Goal: Task Accomplishment & Management: Manage account settings

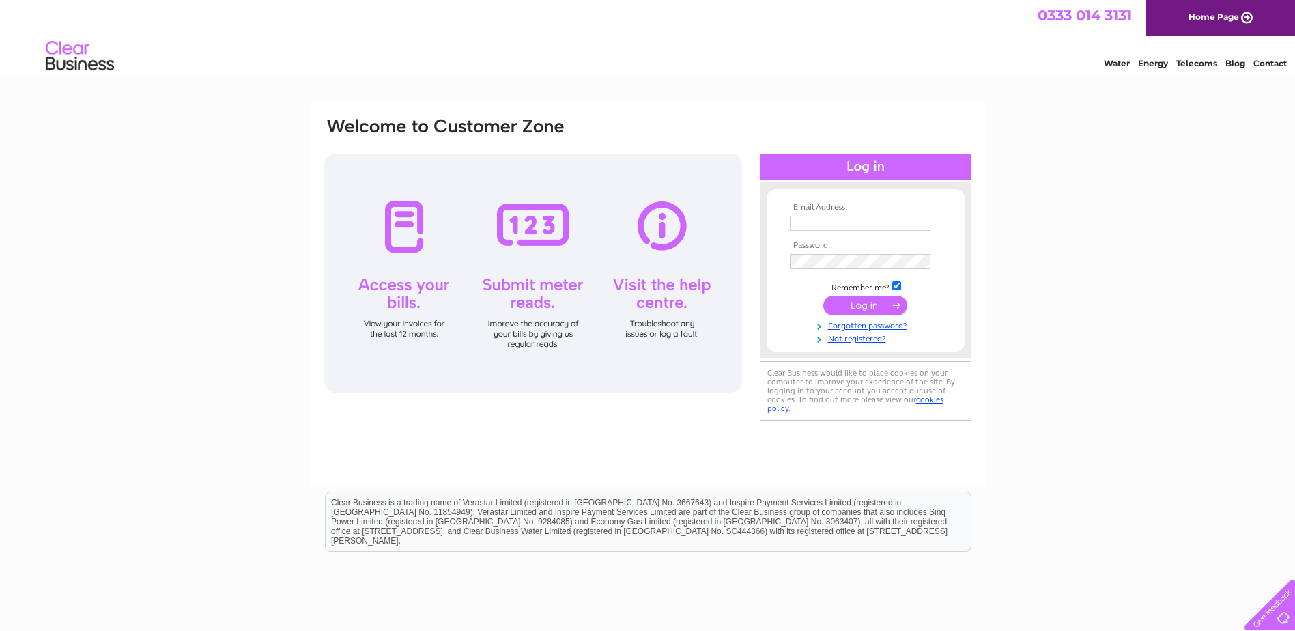
type input "linda@chluk.com"
click at [883, 300] on input "submit" at bounding box center [865, 305] width 84 height 19
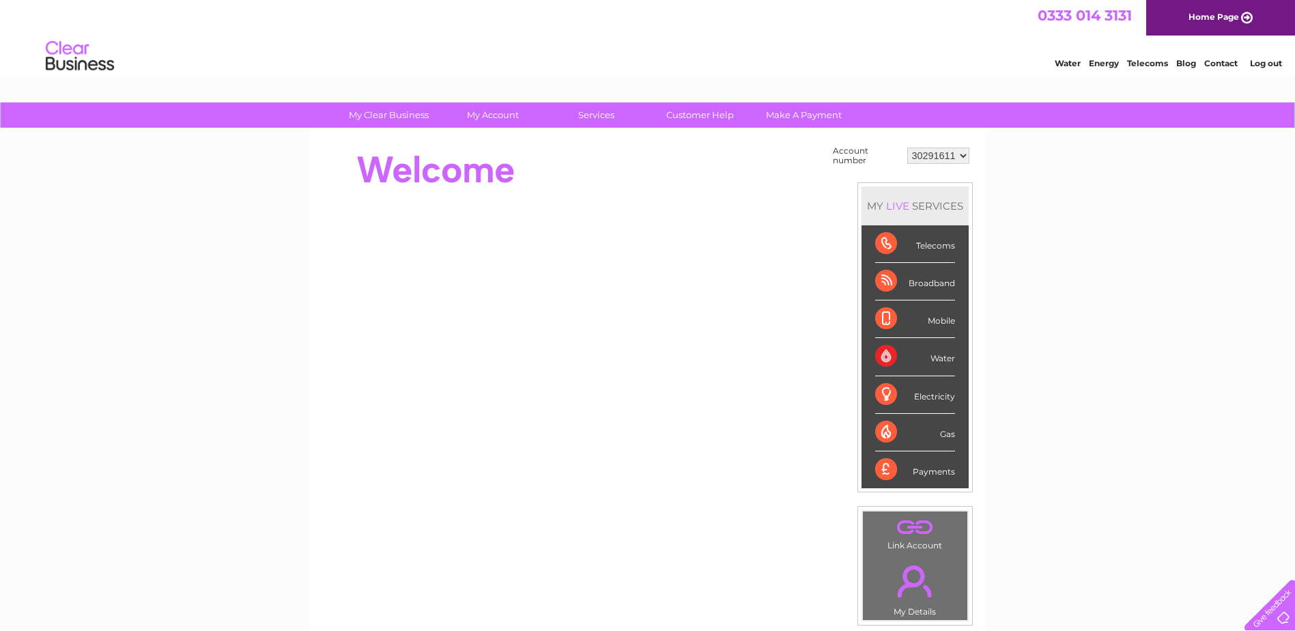
click at [960, 158] on select "30291611 30312220 30313488 30315024 30316758" at bounding box center [938, 155] width 62 height 16
select select "30316758"
click at [907, 147] on select "30291611 30312220 30313488 30315024 30316758" at bounding box center [938, 155] width 62 height 16
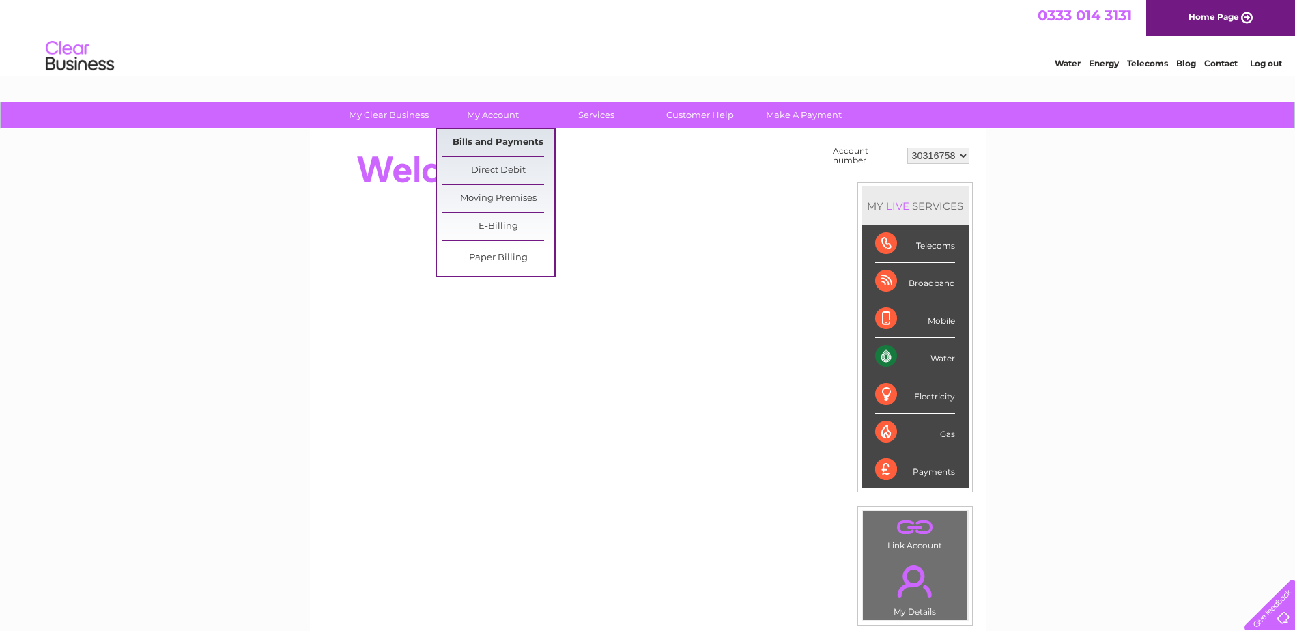
click at [479, 139] on link "Bills and Payments" at bounding box center [498, 142] width 113 height 27
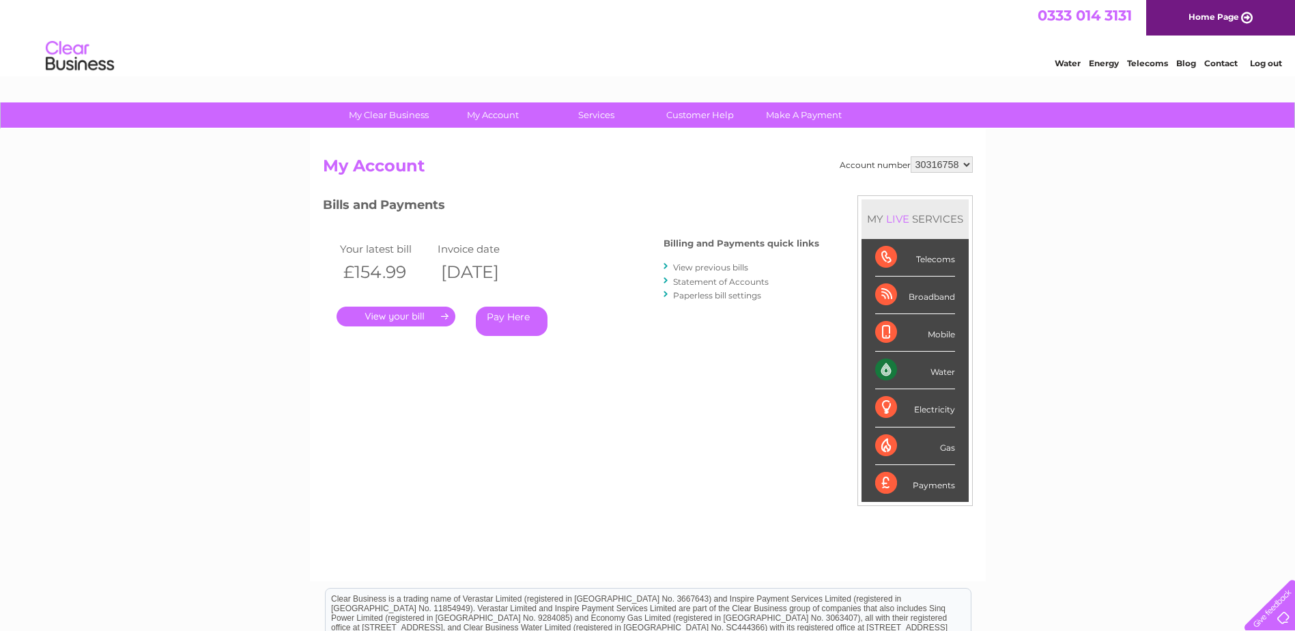
click at [703, 281] on link "Statement of Accounts" at bounding box center [721, 281] width 96 height 10
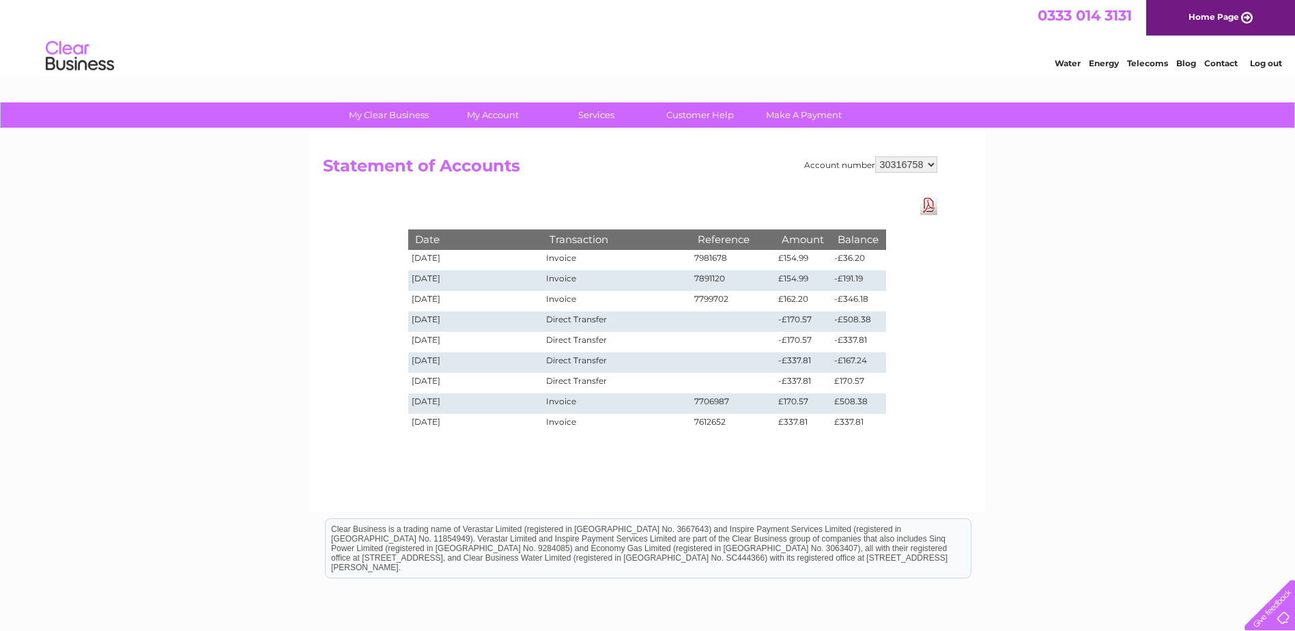
click at [1272, 66] on link "Log out" at bounding box center [1266, 63] width 32 height 10
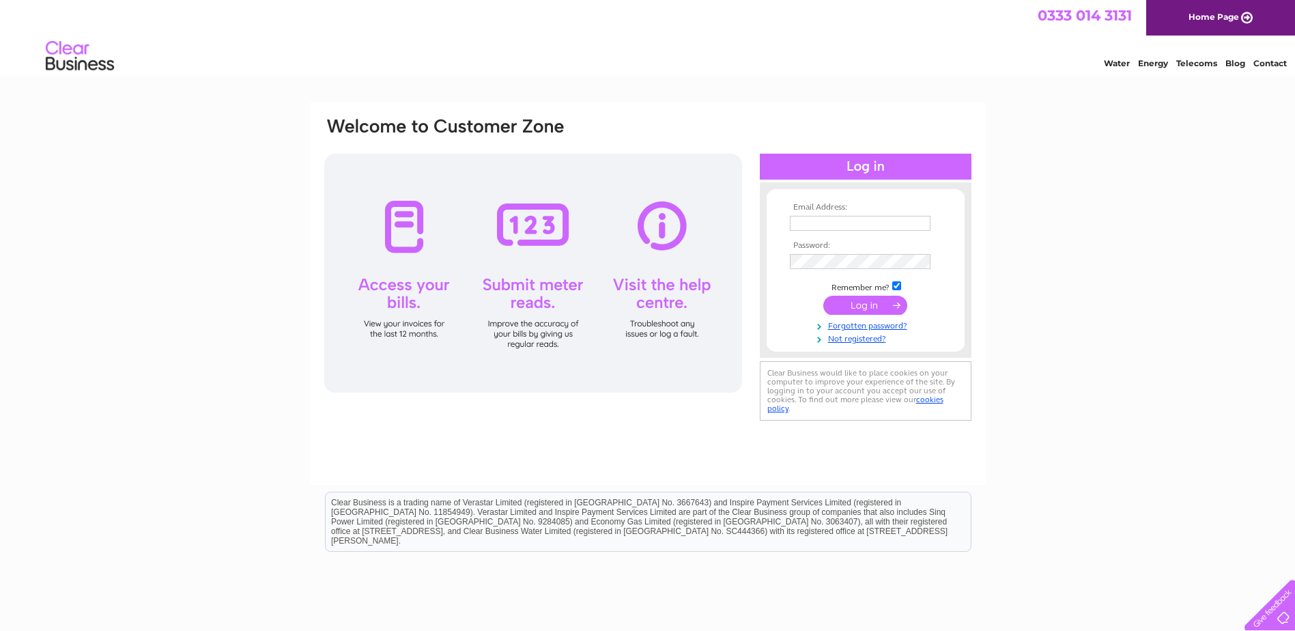
type input "linda@chluk.com"
click at [872, 307] on input "submit" at bounding box center [865, 305] width 84 height 19
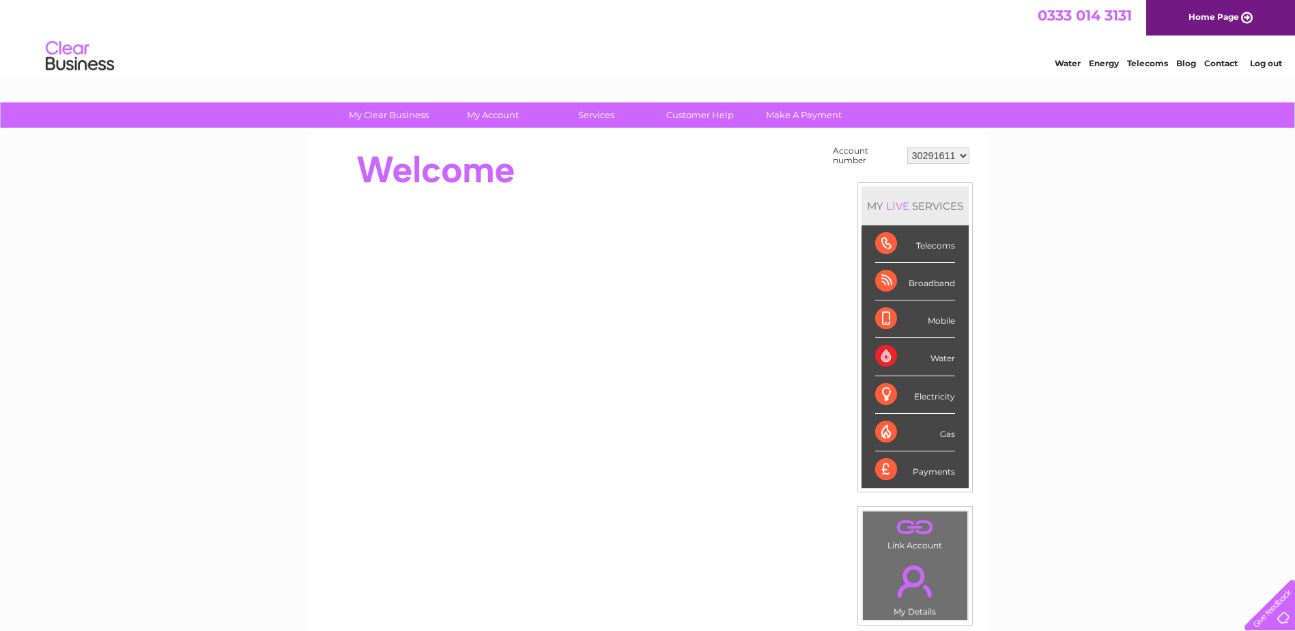
click at [962, 158] on select "30291611 30312220 30313488 30315024 30316758" at bounding box center [938, 155] width 62 height 16
select select "30316758"
click at [907, 147] on select "30291611 30312220 30313488 30315024 30316758" at bounding box center [938, 155] width 62 height 16
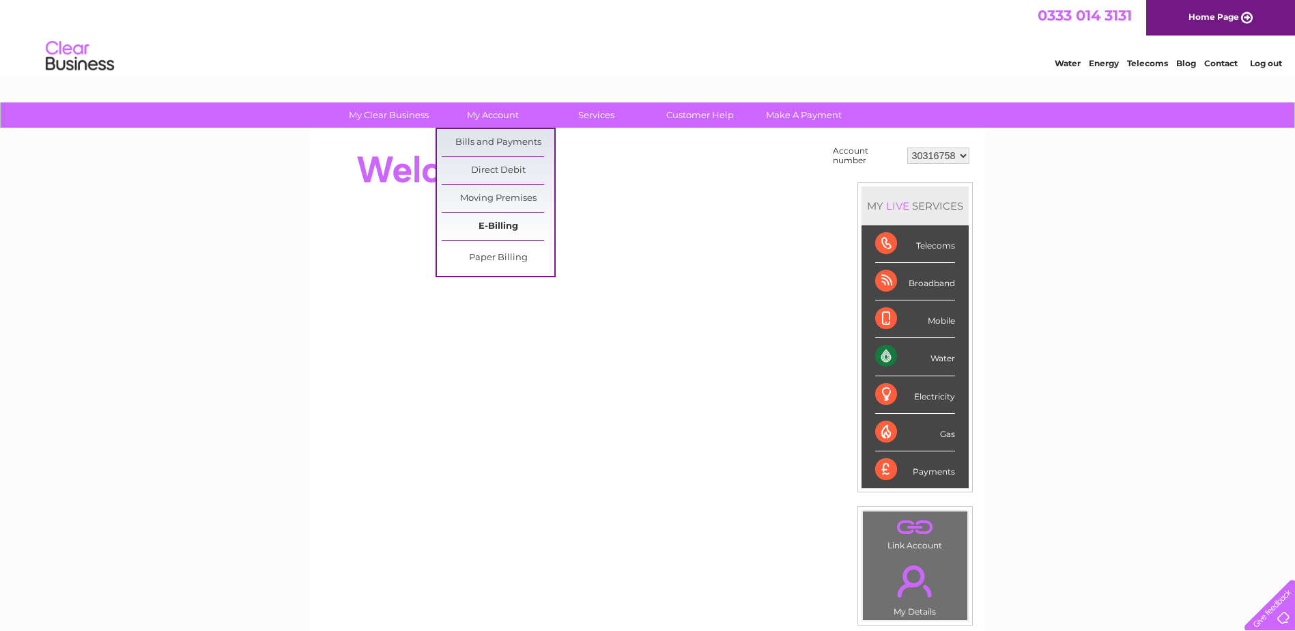
click at [490, 223] on link "E-Billing" at bounding box center [498, 226] width 113 height 27
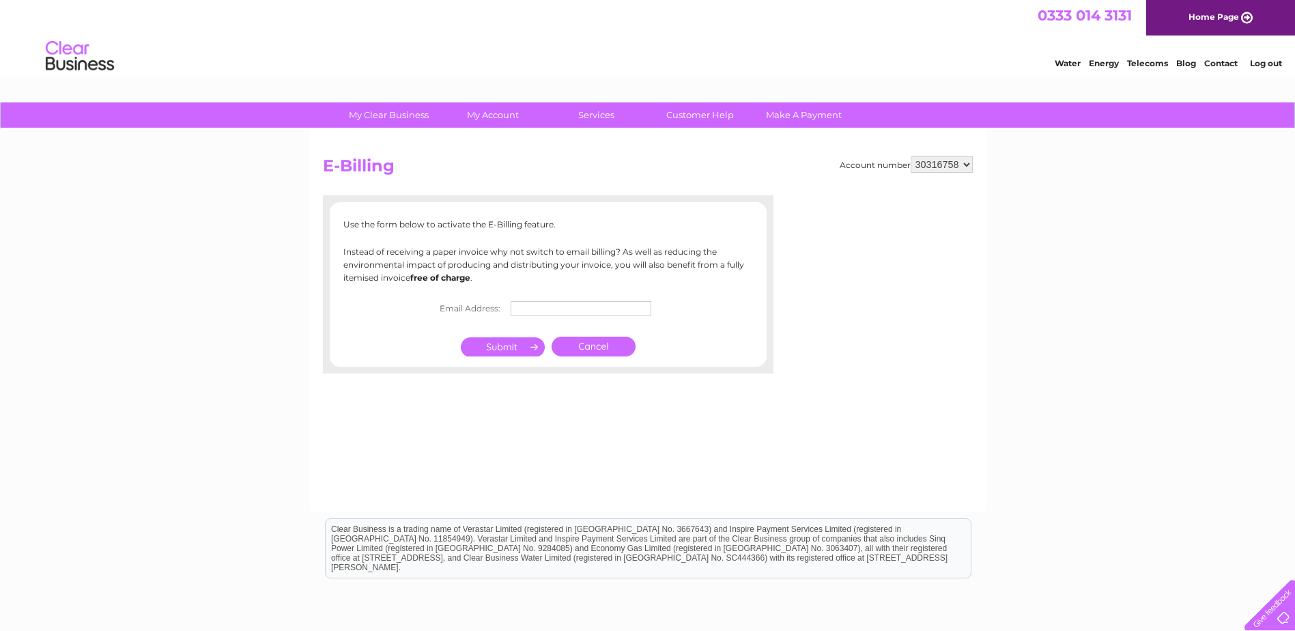
click at [546, 311] on input "text" at bounding box center [581, 308] width 141 height 15
click at [579, 312] on input "accounts@chl.uk.com" at bounding box center [582, 309] width 142 height 16
type input "accounts@chluk.com"
click at [498, 345] on input "submit" at bounding box center [503, 348] width 84 height 19
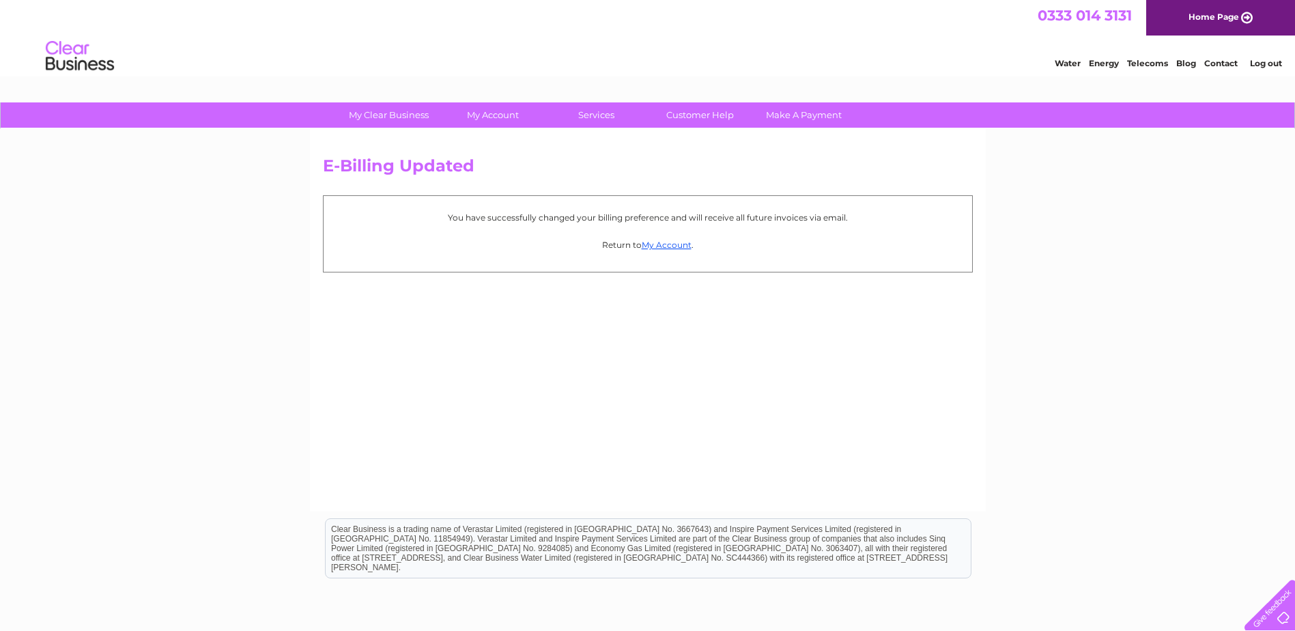
click at [668, 251] on p "Return to My Account ." at bounding box center [647, 244] width 635 height 13
click at [670, 245] on link "My Account" at bounding box center [667, 245] width 50 height 10
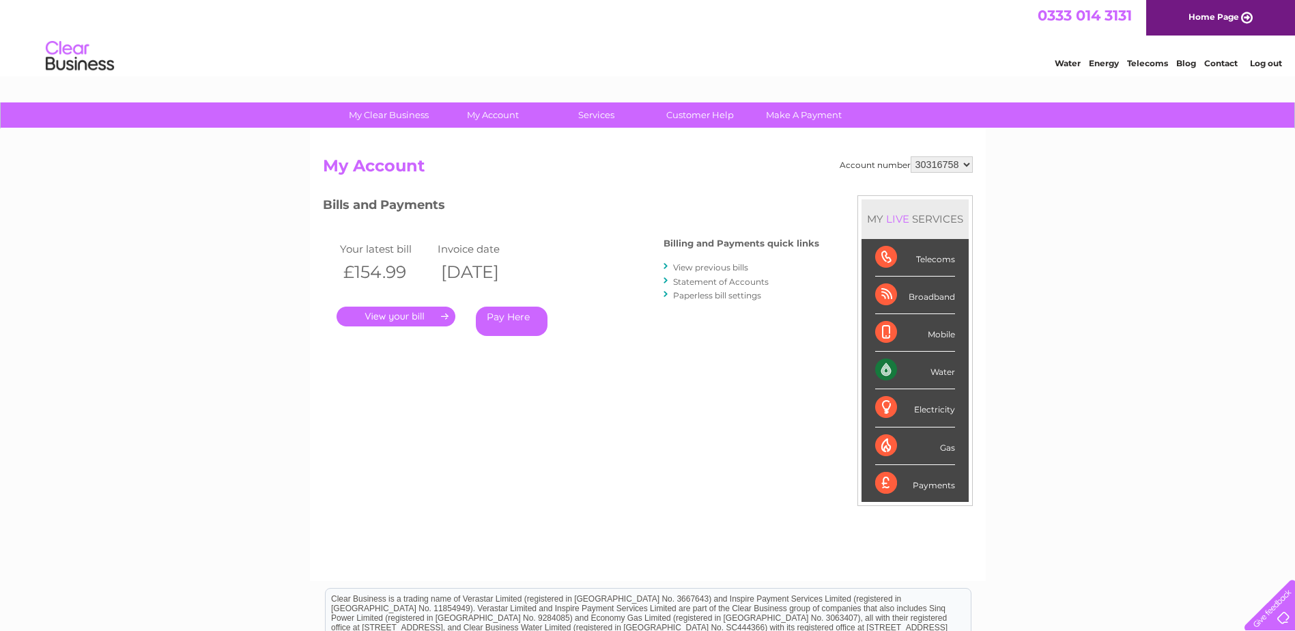
click at [969, 165] on select "30291611 30312220 30313488 30315024 30316758" at bounding box center [942, 164] width 62 height 16
select select "30291611"
click at [911, 156] on select "30291611 30312220 30313488 30315024 30316758" at bounding box center [942, 164] width 62 height 16
click at [724, 282] on link "Statement of Accounts" at bounding box center [721, 281] width 96 height 10
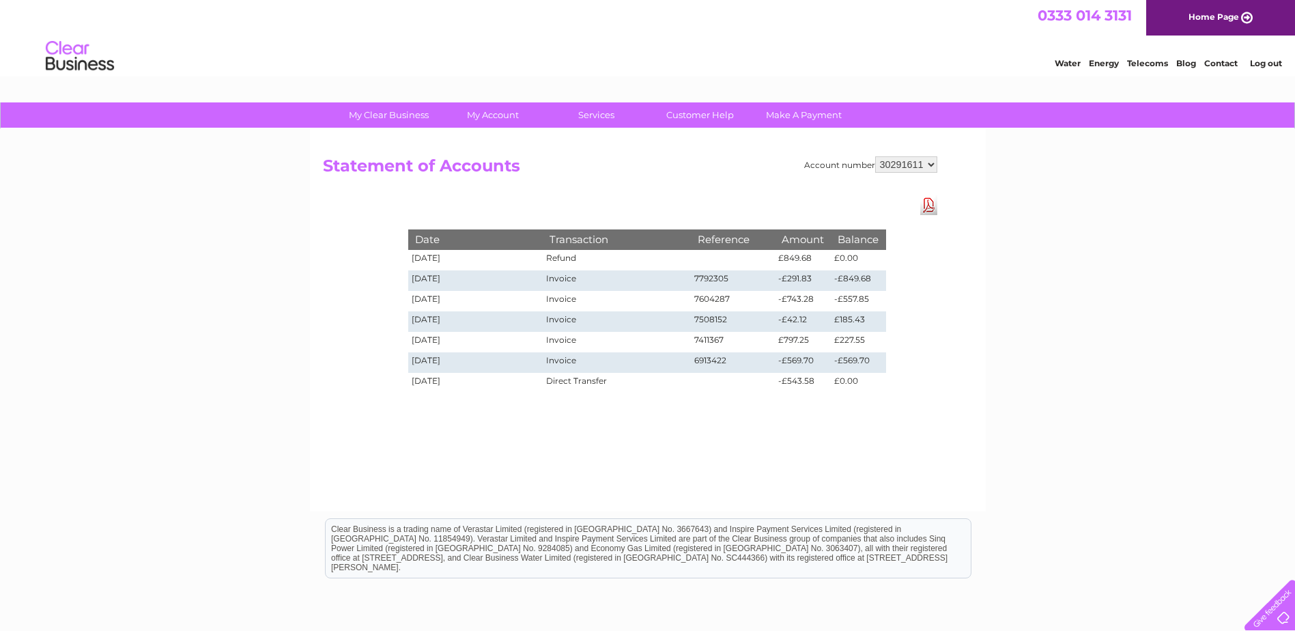
click at [933, 165] on select "30291611 30312220 30313488 30315024 30316758" at bounding box center [906, 164] width 62 height 16
select select "30312220"
click at [875, 156] on select "30291611 30312220 30313488 30315024 30316758" at bounding box center [906, 164] width 62 height 16
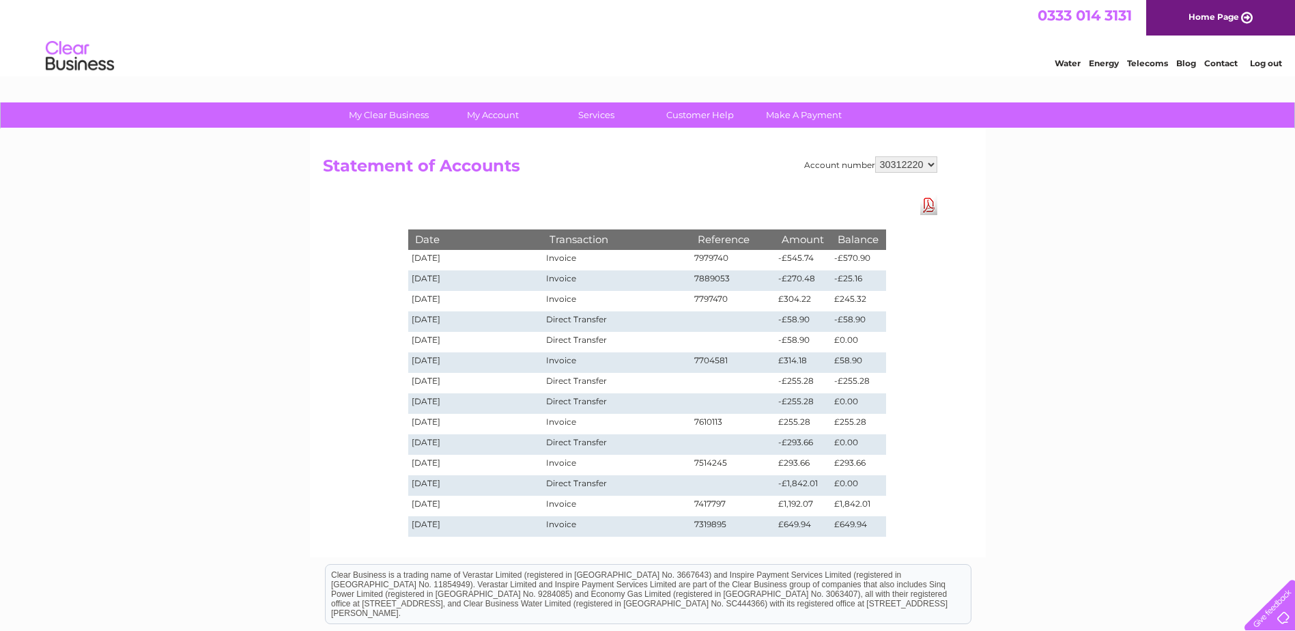
click at [932, 167] on select "30291611 30312220 30313488 30315024 30316758" at bounding box center [906, 164] width 62 height 16
select select "30313488"
click at [875, 156] on select "30291611 30312220 30313488 30315024 30316758" at bounding box center [906, 164] width 62 height 16
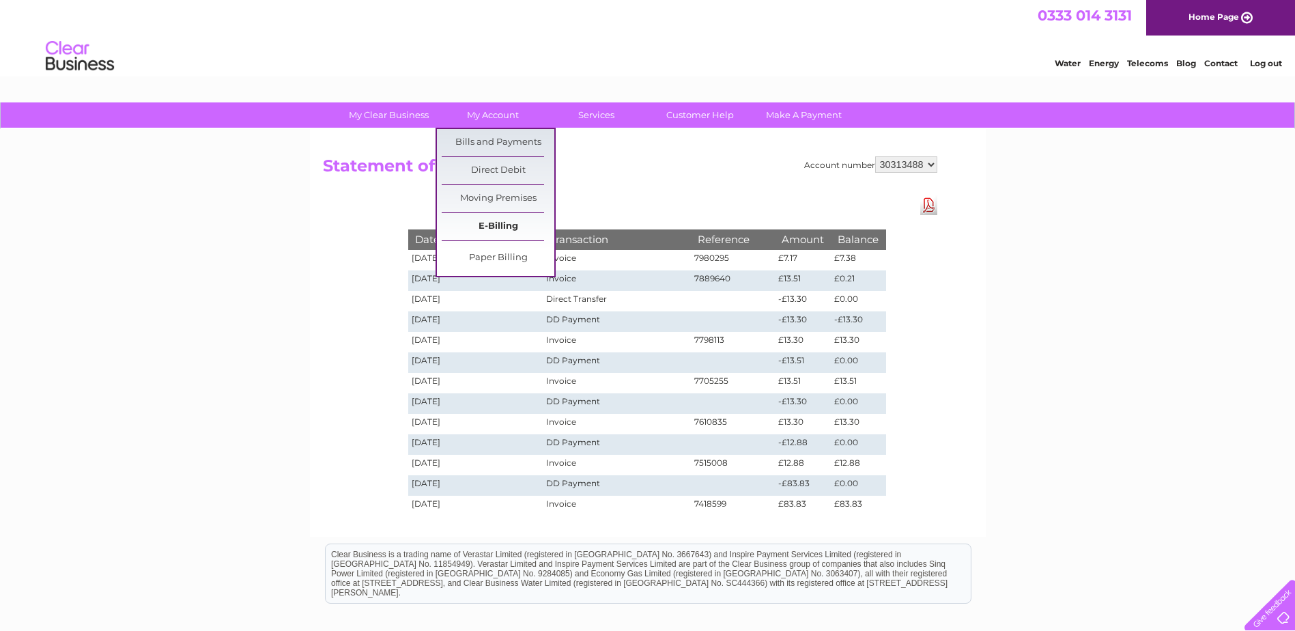
click at [477, 225] on link "E-Billing" at bounding box center [498, 226] width 113 height 27
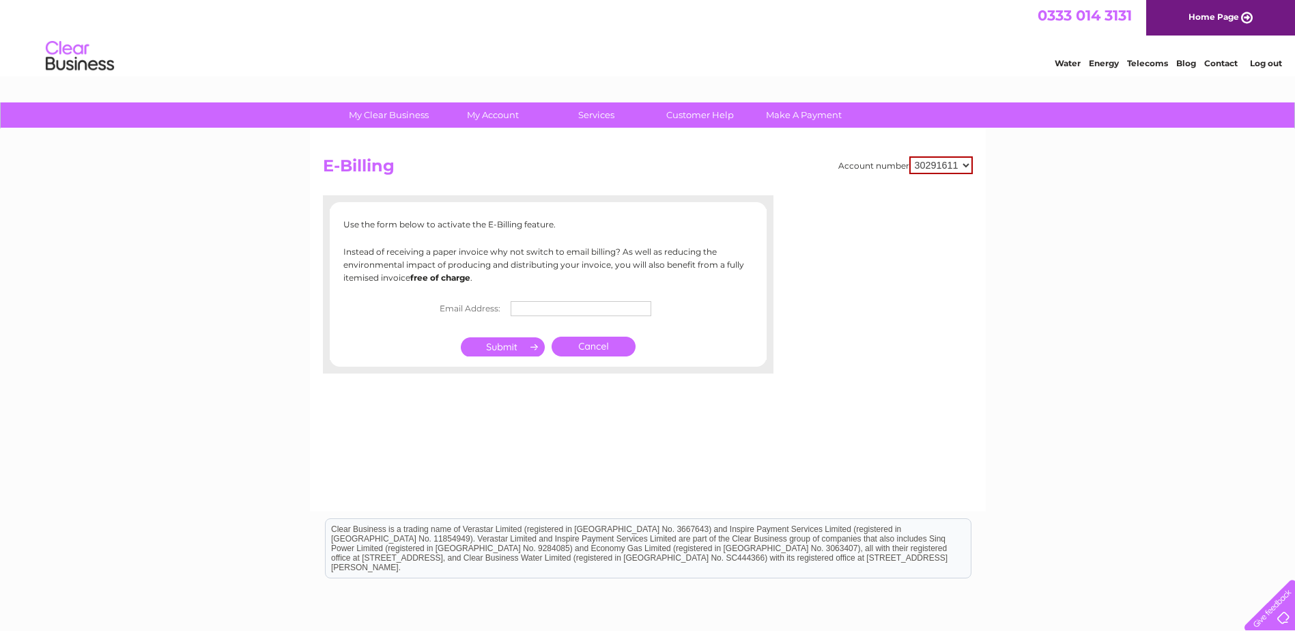
click at [544, 311] on input "text" at bounding box center [581, 308] width 141 height 15
type input "[EMAIL_ADDRESS][DOMAIN_NAME]"
click at [513, 347] on input "submit" at bounding box center [503, 348] width 84 height 19
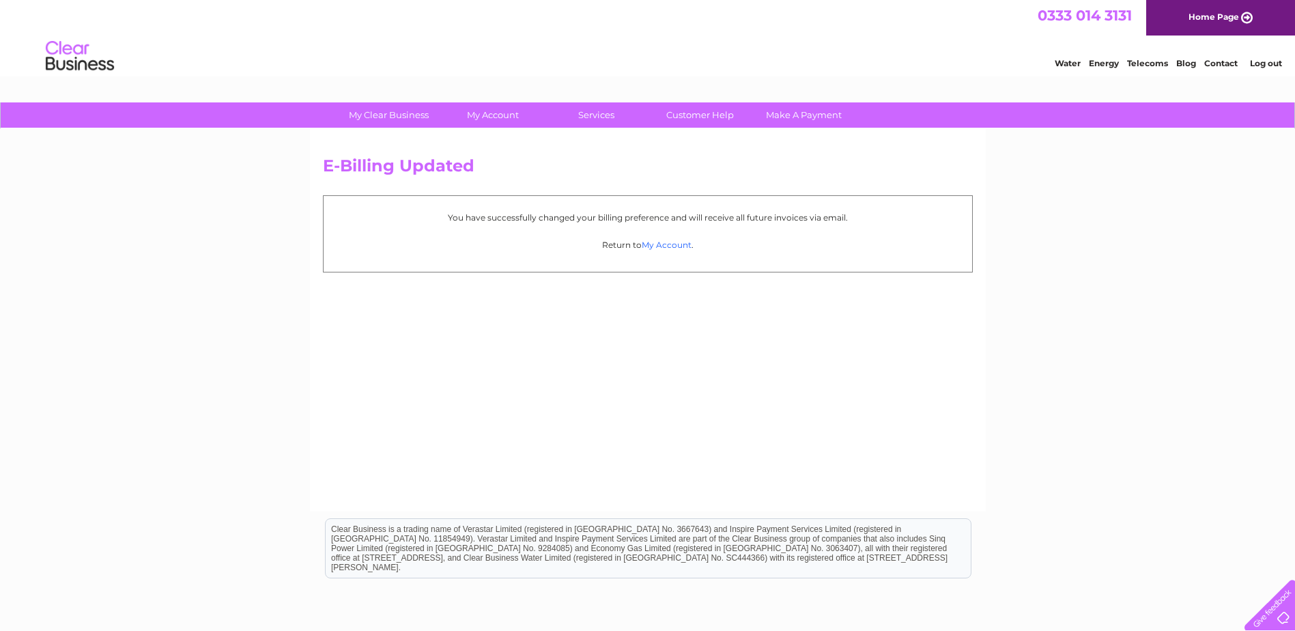
click at [665, 246] on link "My Account" at bounding box center [667, 245] width 50 height 10
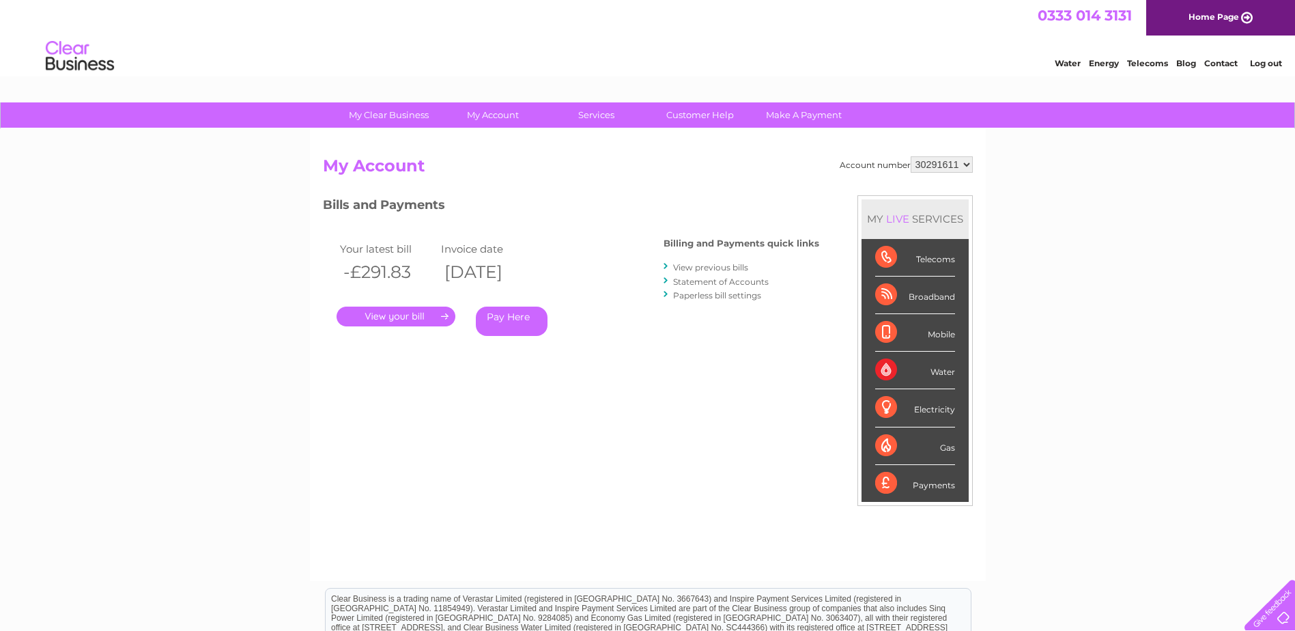
click at [967, 166] on select "30291611 30312220 30313488 30315024 30316758" at bounding box center [942, 164] width 62 height 16
select select "30315024"
click at [911, 156] on select "30291611 30312220 30313488 30315024 30316758" at bounding box center [942, 164] width 62 height 16
click at [699, 266] on link "View previous bills" at bounding box center [710, 267] width 75 height 10
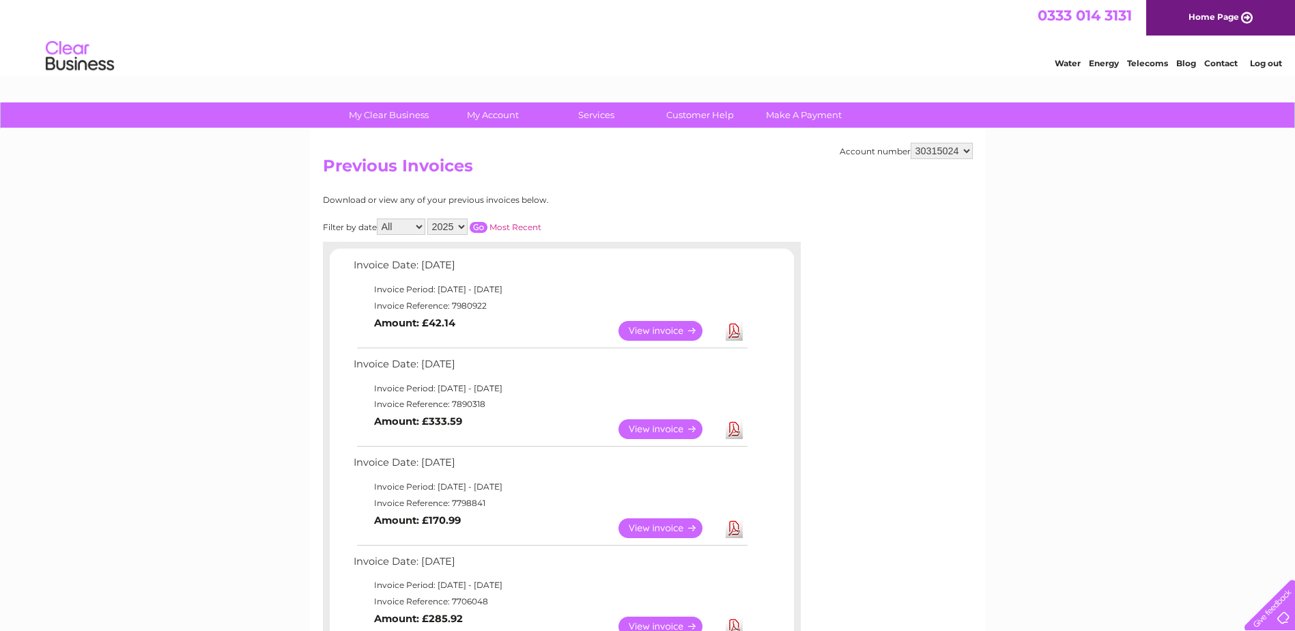
click at [679, 334] on link "View" at bounding box center [668, 331] width 100 height 20
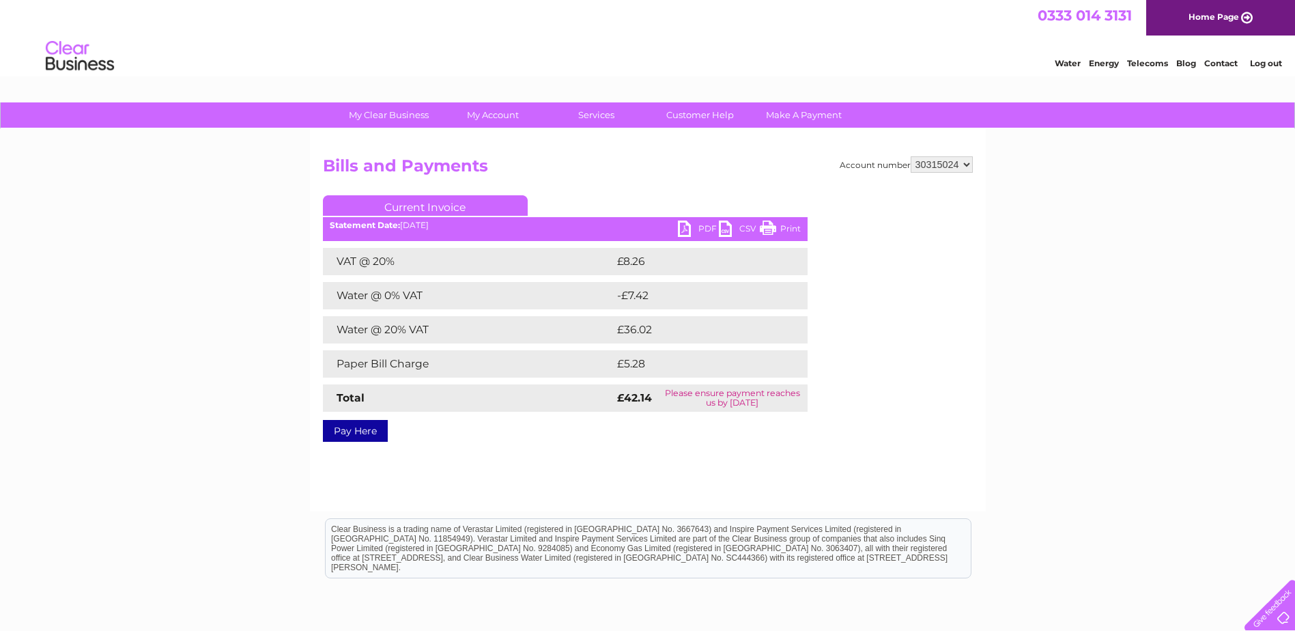
click at [685, 231] on link "PDF" at bounding box center [698, 230] width 41 height 20
